Goal: Check status: Check status

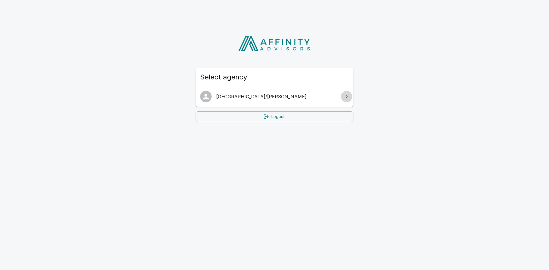
click at [352, 97] on link at bounding box center [346, 96] width 11 height 11
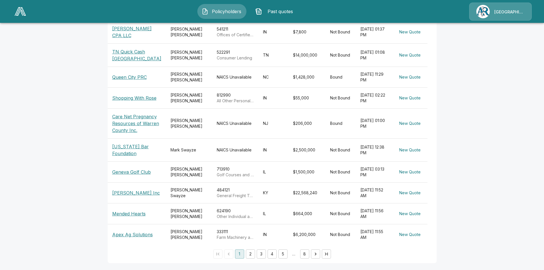
scroll to position [145, 0]
click at [250, 253] on button "2" at bounding box center [250, 253] width 9 height 9
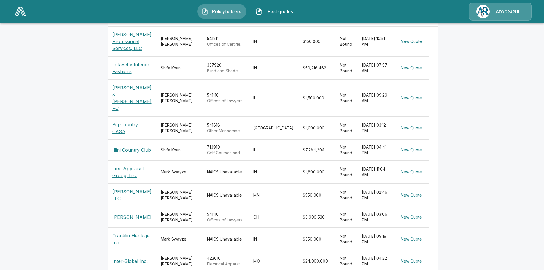
scroll to position [135, 0]
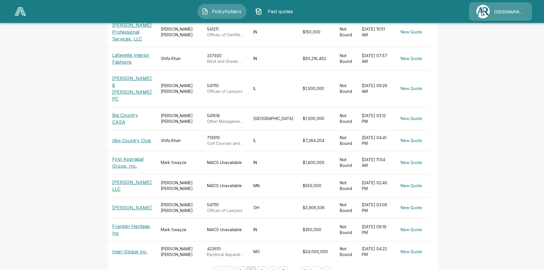
click at [143, 137] on p "Illini Country Club" at bounding box center [131, 140] width 39 height 7
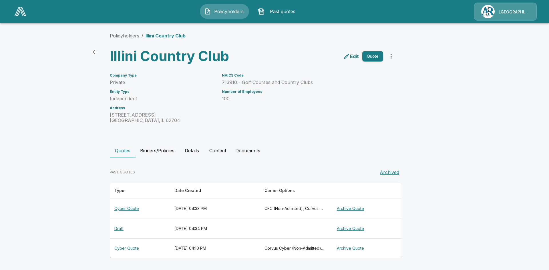
click at [127, 209] on th "Cyber Quote" at bounding box center [140, 209] width 60 height 20
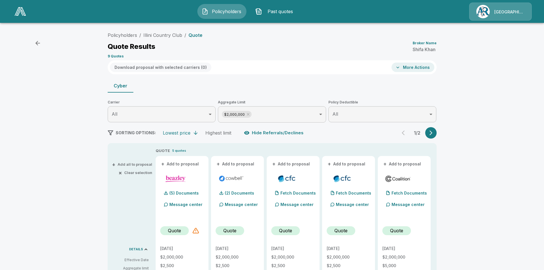
click at [433, 137] on button "button" at bounding box center [431, 132] width 11 height 11
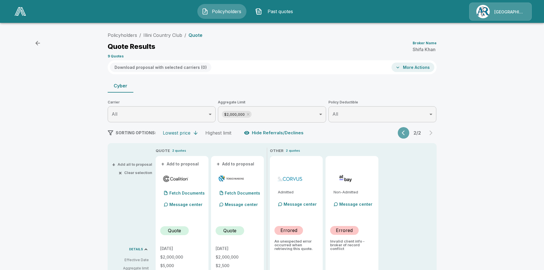
click at [407, 133] on icon "button" at bounding box center [405, 133] width 6 height 6
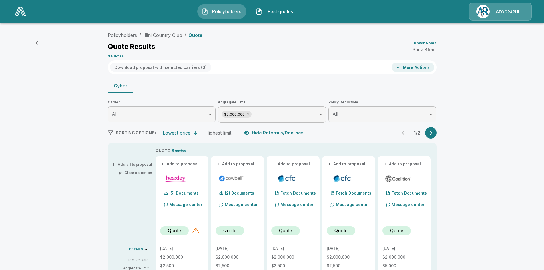
click at [37, 41] on icon "button" at bounding box center [37, 43] width 5 height 5
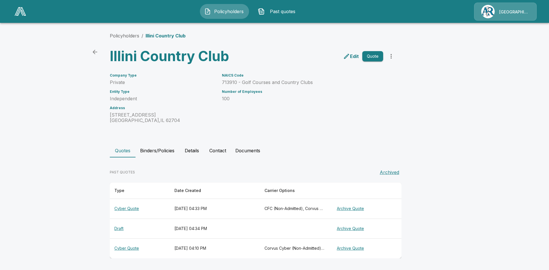
click at [130, 247] on th "Cyber Quote" at bounding box center [140, 249] width 60 height 20
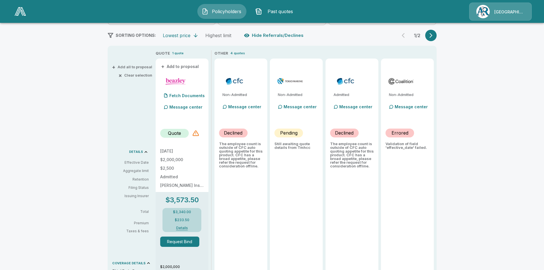
scroll to position [86, 0]
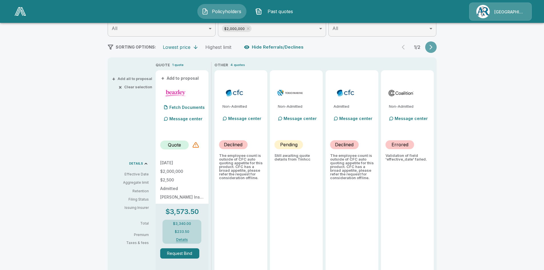
click at [432, 48] on icon "button" at bounding box center [431, 47] width 6 height 6
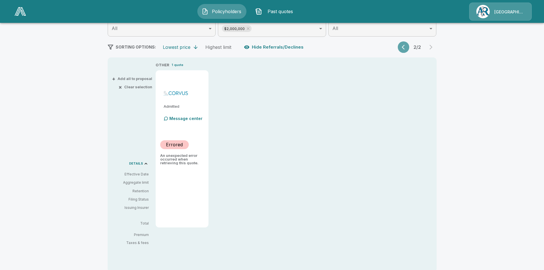
click at [404, 48] on button "button" at bounding box center [403, 46] width 11 height 11
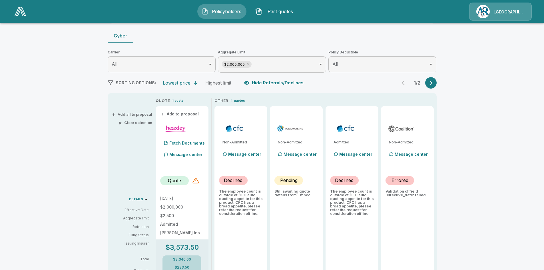
scroll to position [0, 0]
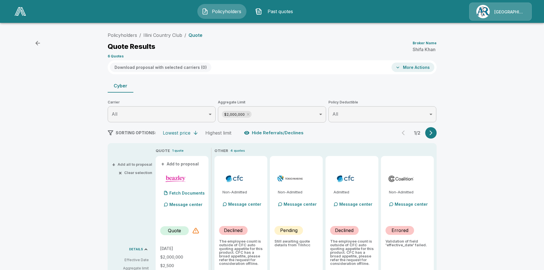
click at [39, 45] on icon "button" at bounding box center [37, 43] width 7 height 7
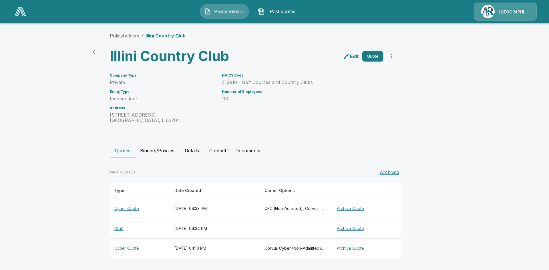
click at [134, 209] on th "Cyber Quote" at bounding box center [140, 209] width 60 height 20
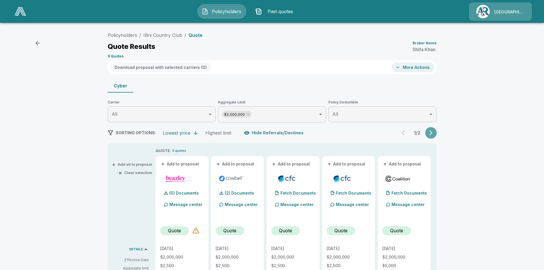
click at [434, 133] on icon "button" at bounding box center [431, 133] width 6 height 6
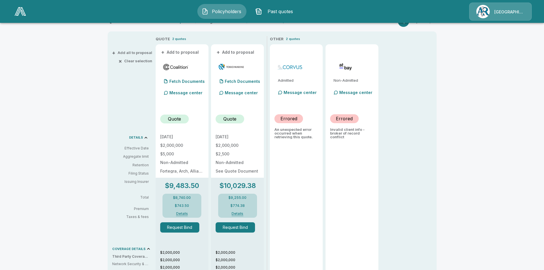
scroll to position [114, 0]
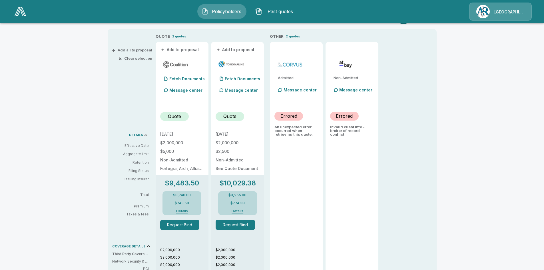
click at [287, 113] on p "Errored" at bounding box center [289, 116] width 17 height 7
click at [292, 116] on p "Errored" at bounding box center [289, 116] width 17 height 7
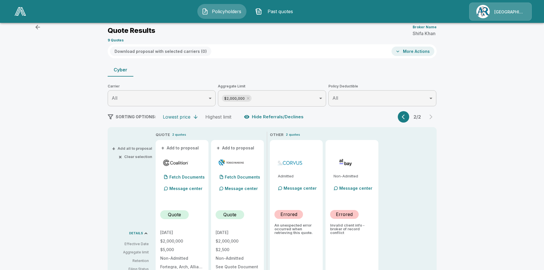
scroll to position [11, 0]
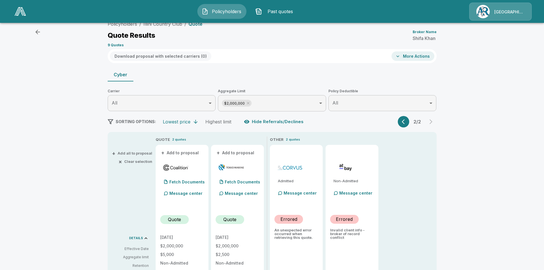
click at [408, 122] on icon "button" at bounding box center [405, 122] width 6 height 6
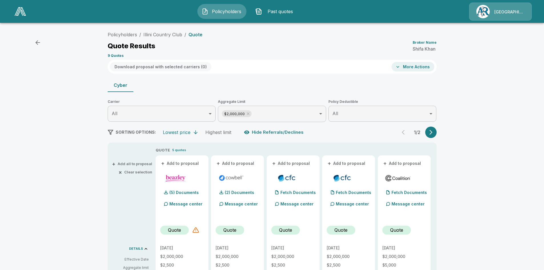
scroll to position [0, 0]
click at [434, 135] on icon "button" at bounding box center [431, 133] width 6 height 6
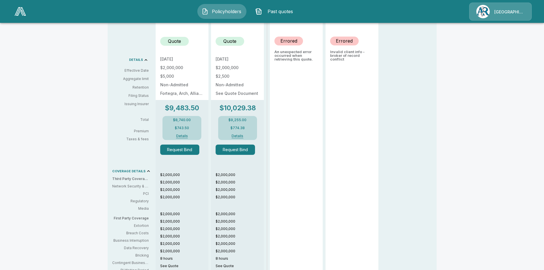
scroll to position [257, 0]
